Goal: Find contact information: Find contact information

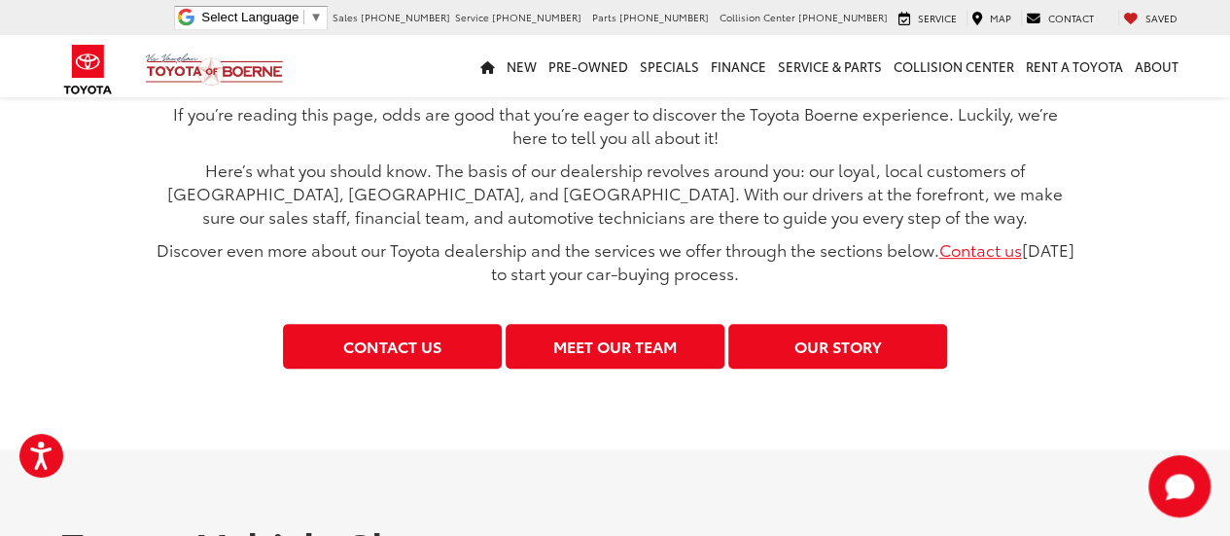
scroll to position [296, 0]
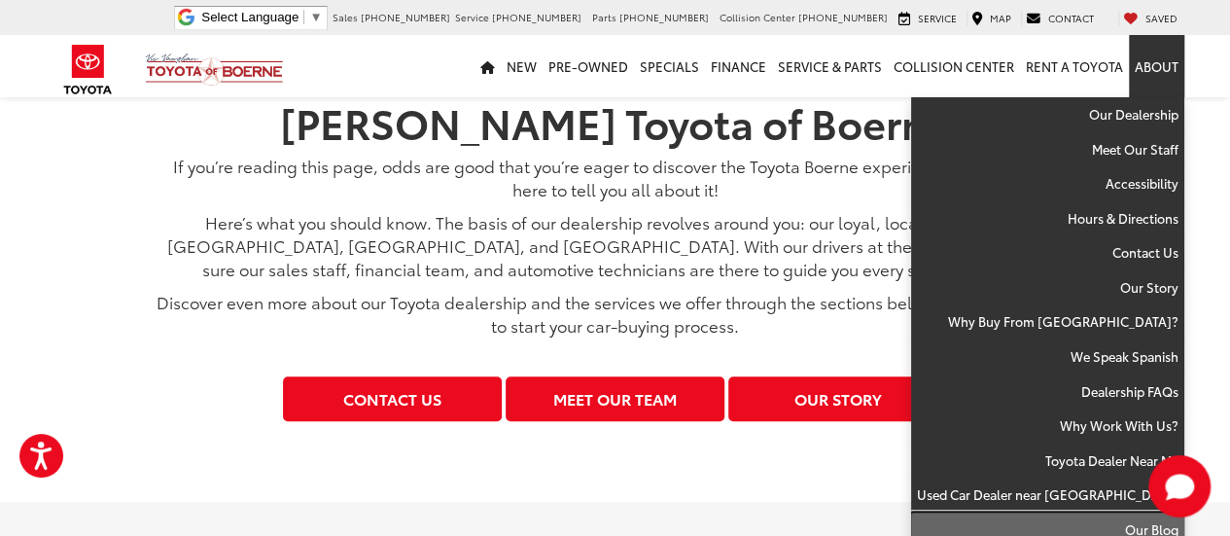
click at [1122, 516] on link "Our Blog" at bounding box center [1047, 530] width 273 height 35
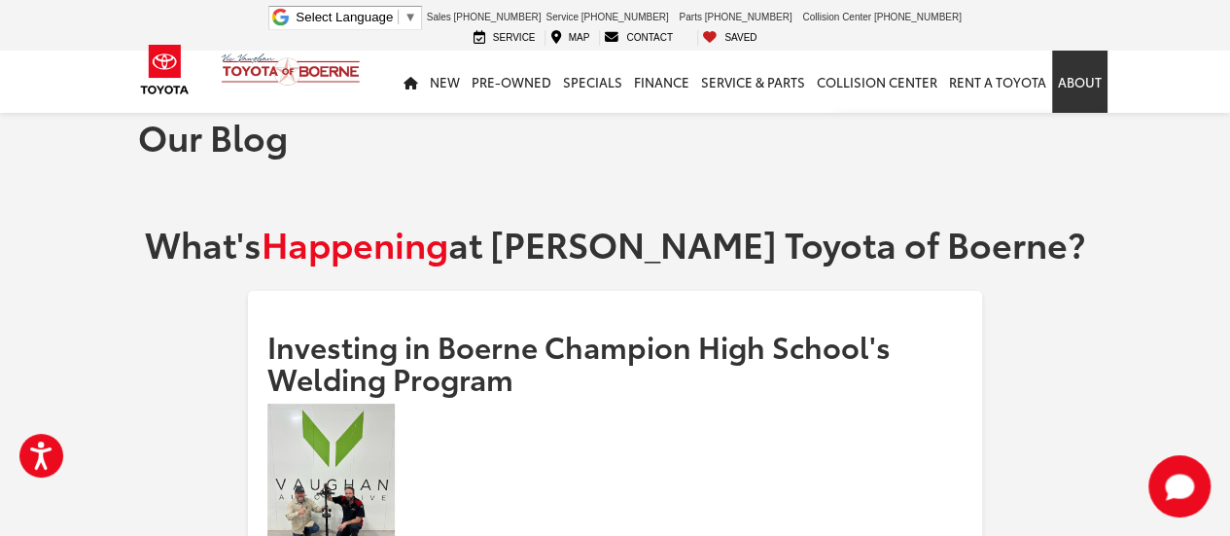
click at [1070, 52] on link "About" at bounding box center [1079, 82] width 55 height 62
click at [1066, 86] on link "About" at bounding box center [1079, 82] width 55 height 62
drag, startPoint x: 1082, startPoint y: 102, endPoint x: 1077, endPoint y: 61, distance: 41.1
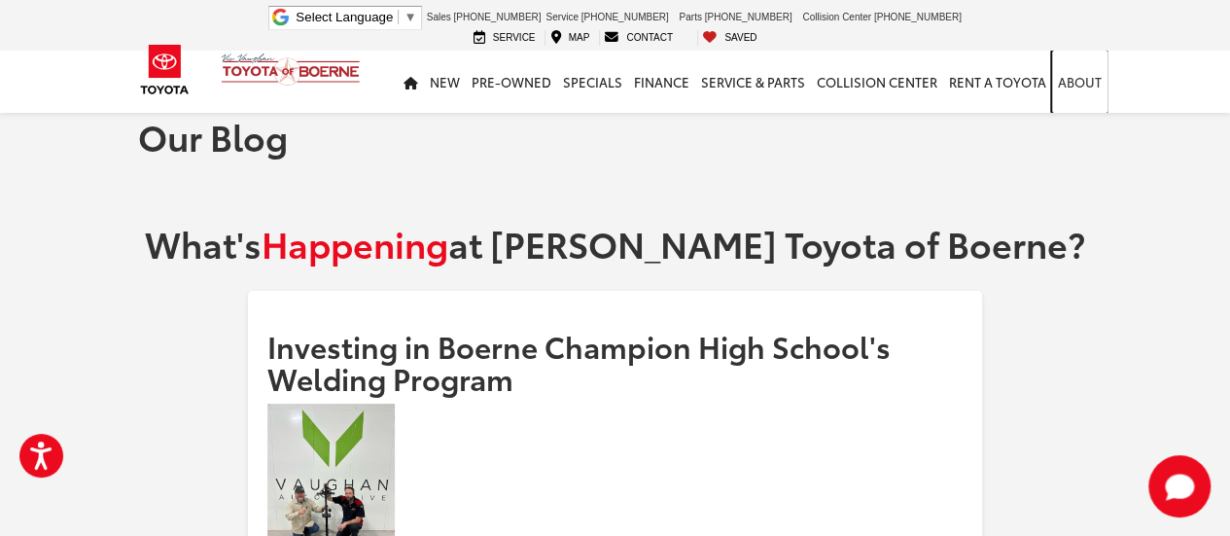
click at [1077, 61] on link "About" at bounding box center [1079, 82] width 55 height 62
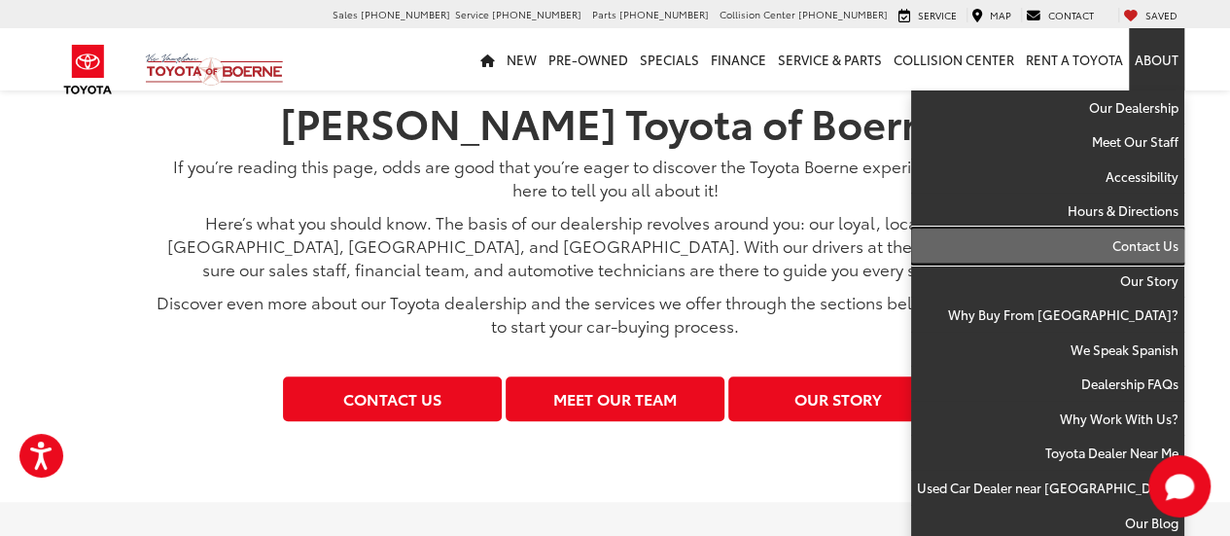
click at [1132, 258] on link "Contact Us" at bounding box center [1047, 246] width 273 height 35
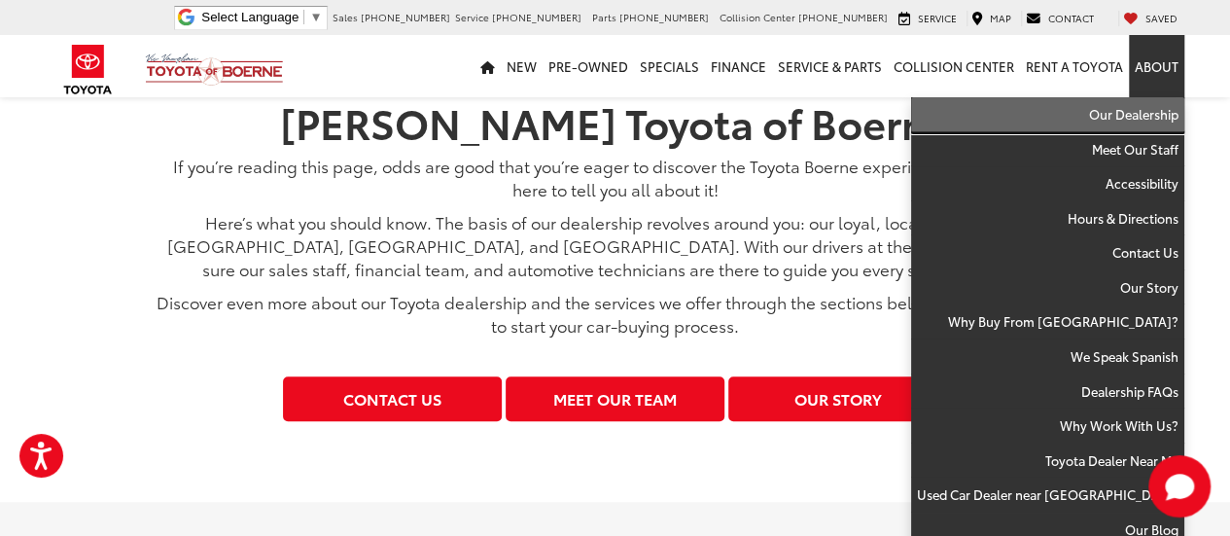
click at [1157, 124] on link "Our Dealership" at bounding box center [1047, 114] width 273 height 35
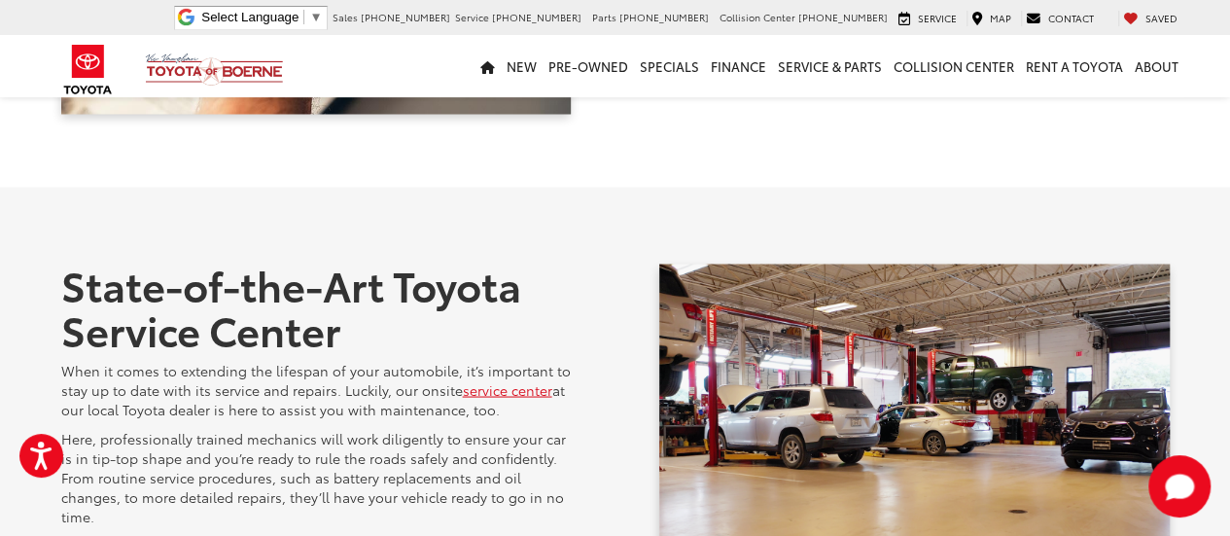
scroll to position [1657, 0]
